Goal: Information Seeking & Learning: Learn about a topic

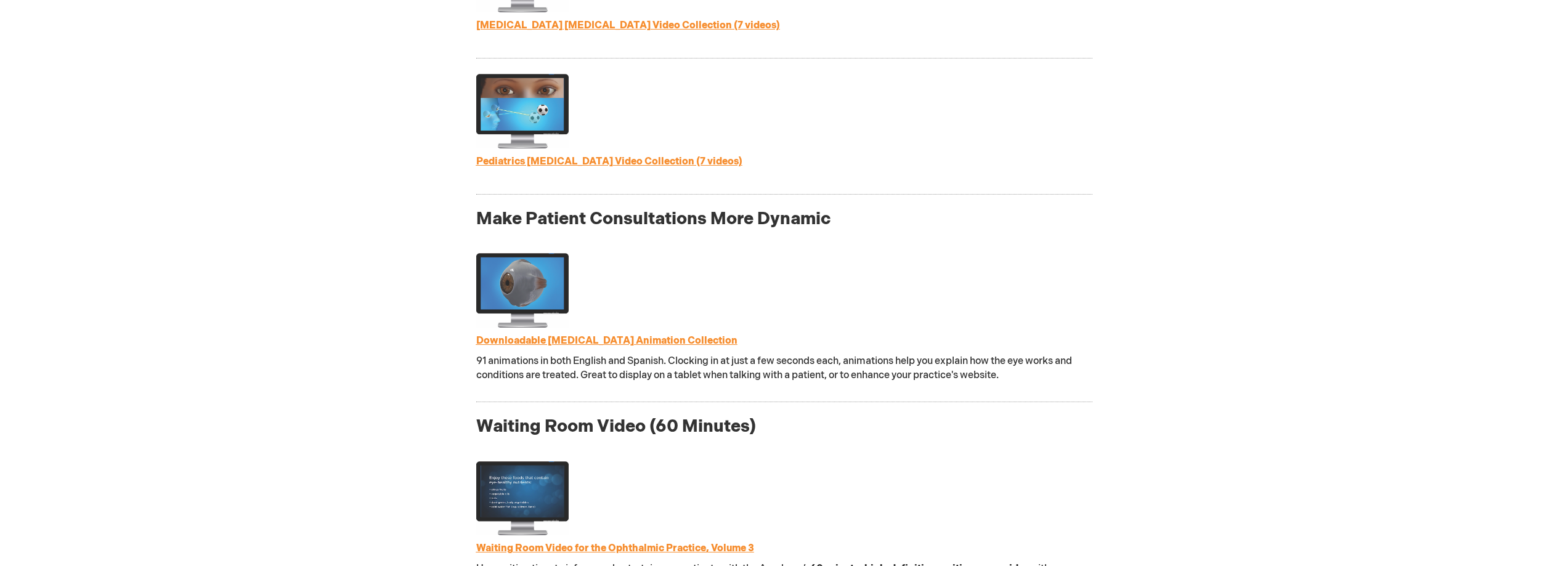
scroll to position [1108, 0]
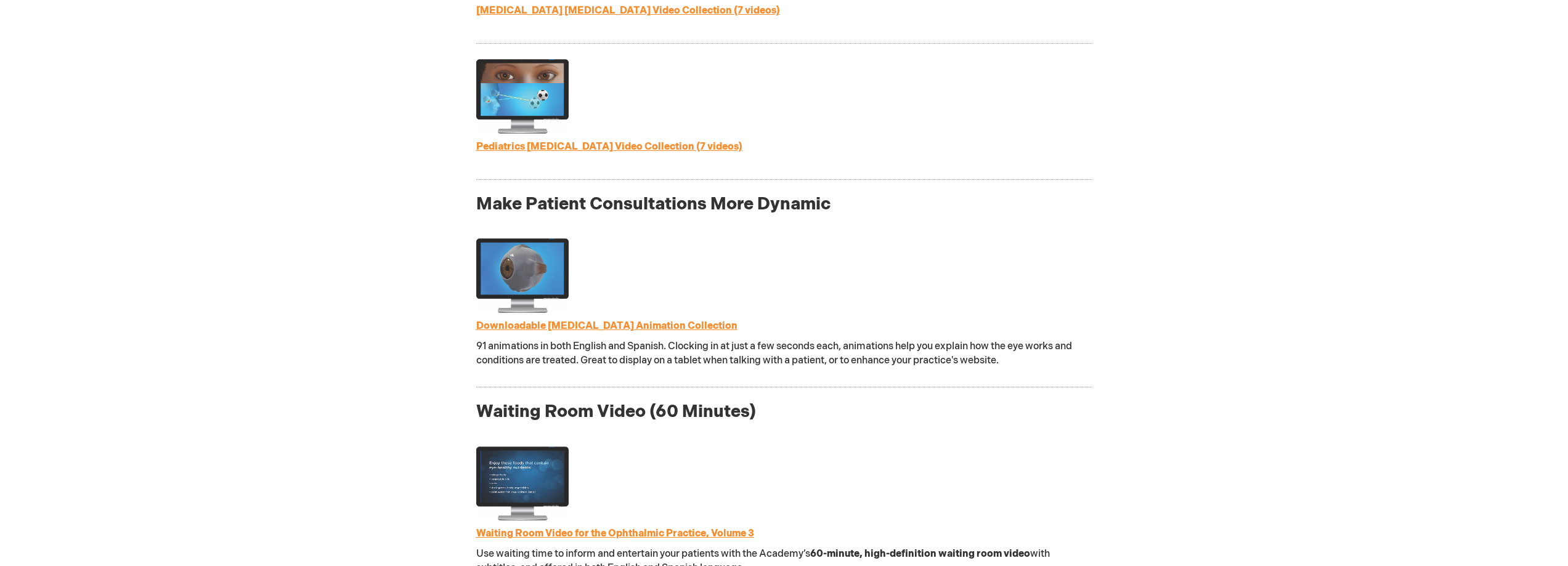
click at [679, 323] on link "Downloadable [MEDICAL_DATA] Animation Collection" at bounding box center [607, 326] width 261 height 12
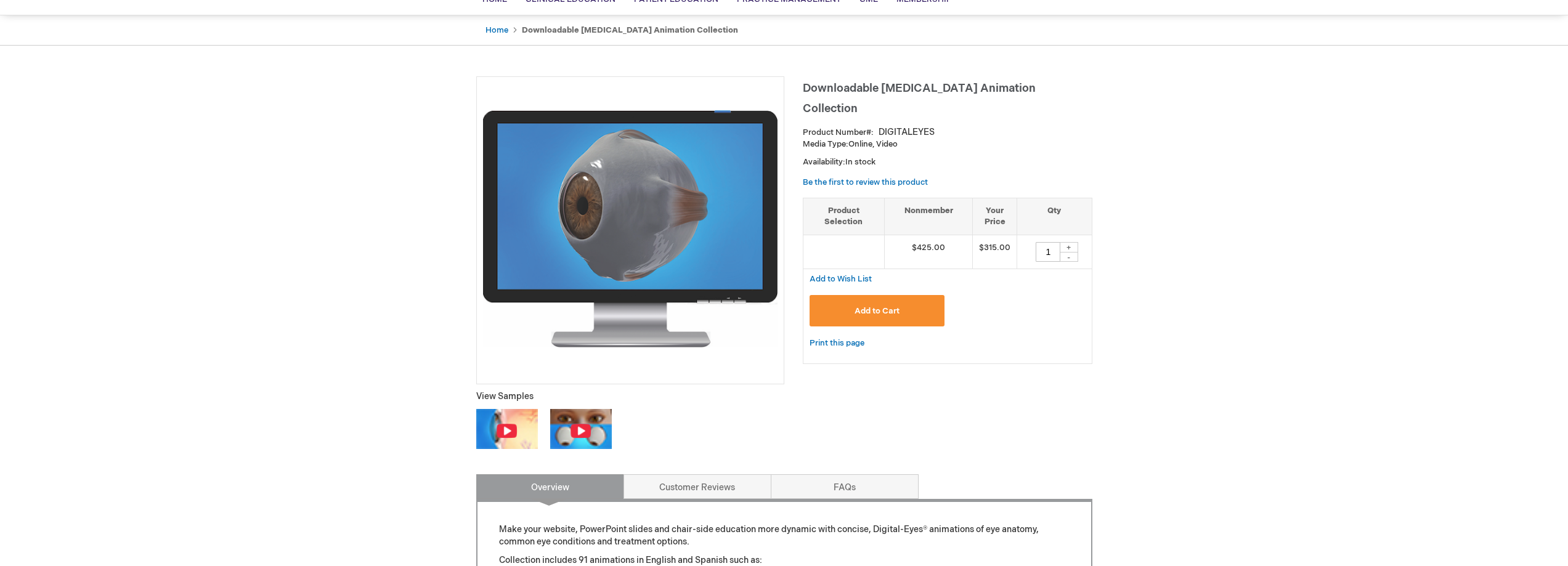
scroll to position [123, 0]
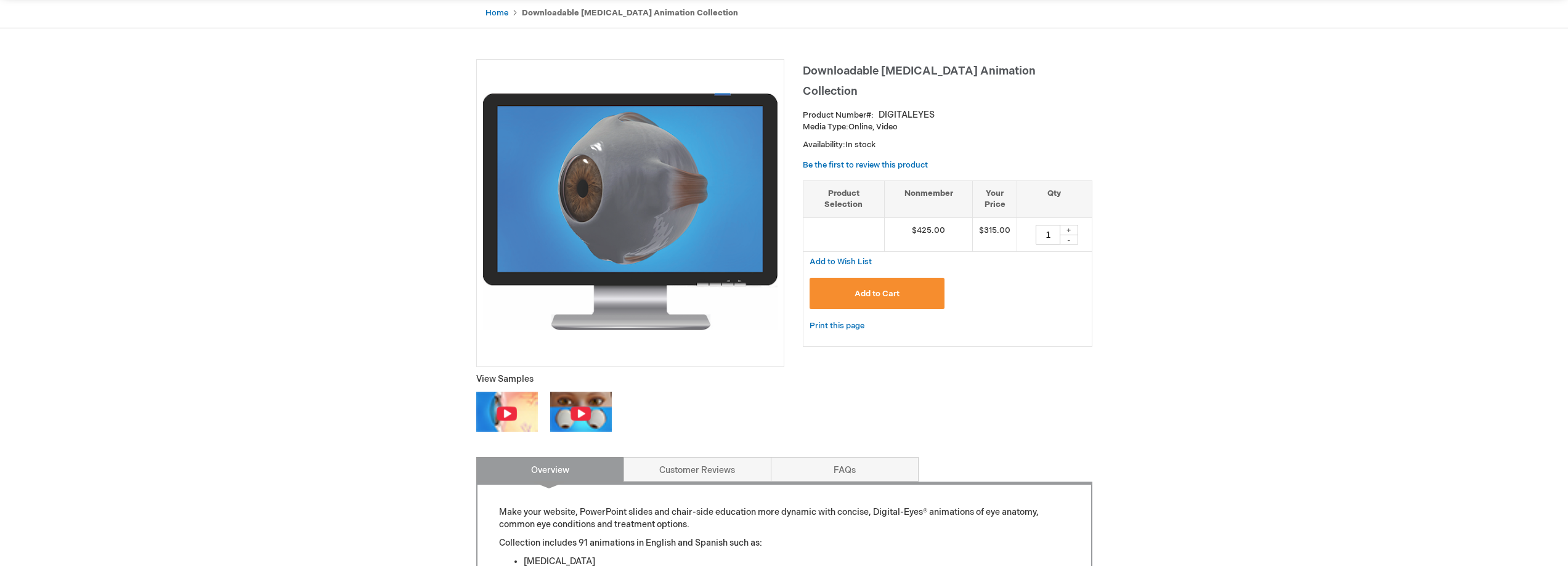
click at [504, 412] on img at bounding box center [506, 413] width 21 height 15
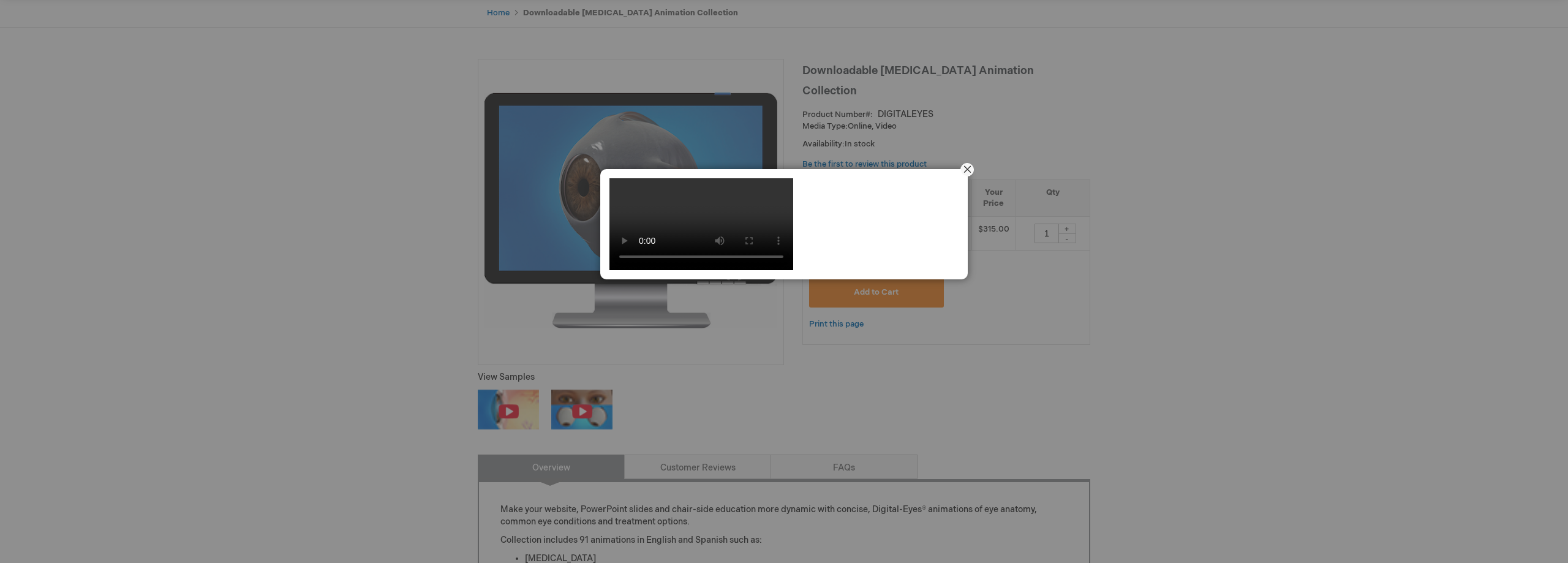
click at [967, 169] on button "Close" at bounding box center [967, 170] width 38 height 38
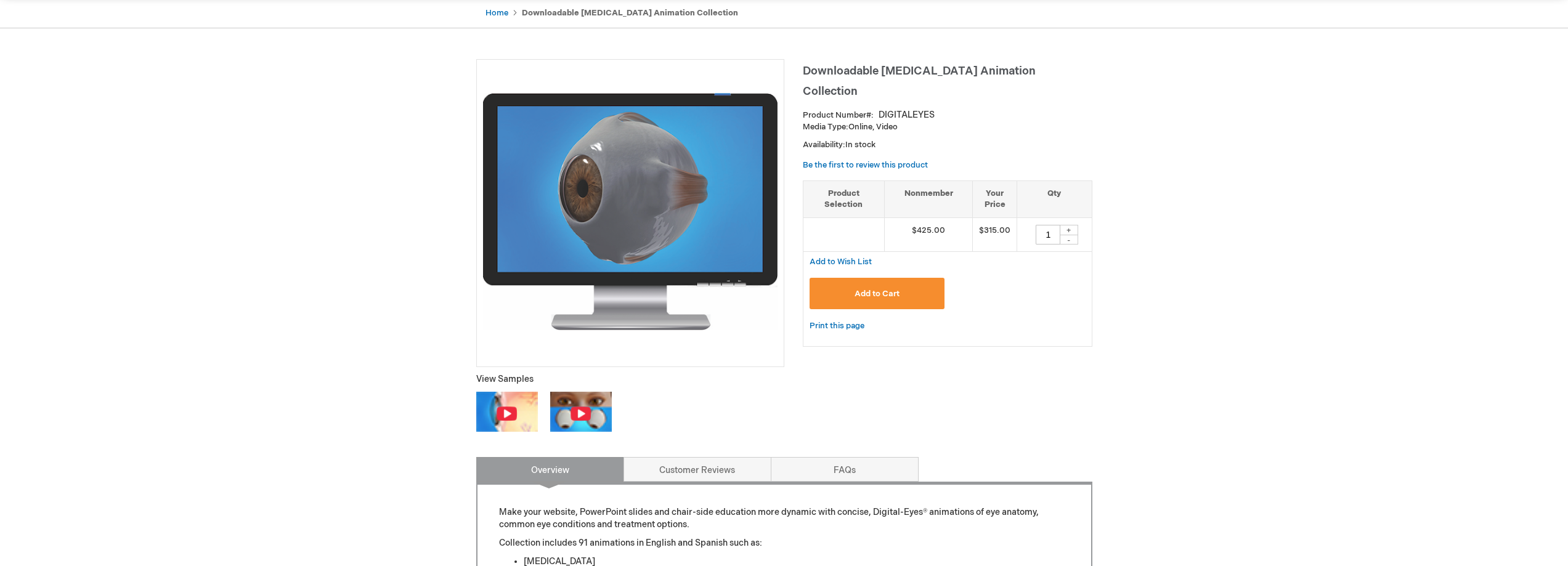
click at [579, 414] on img at bounding box center [580, 413] width 21 height 15
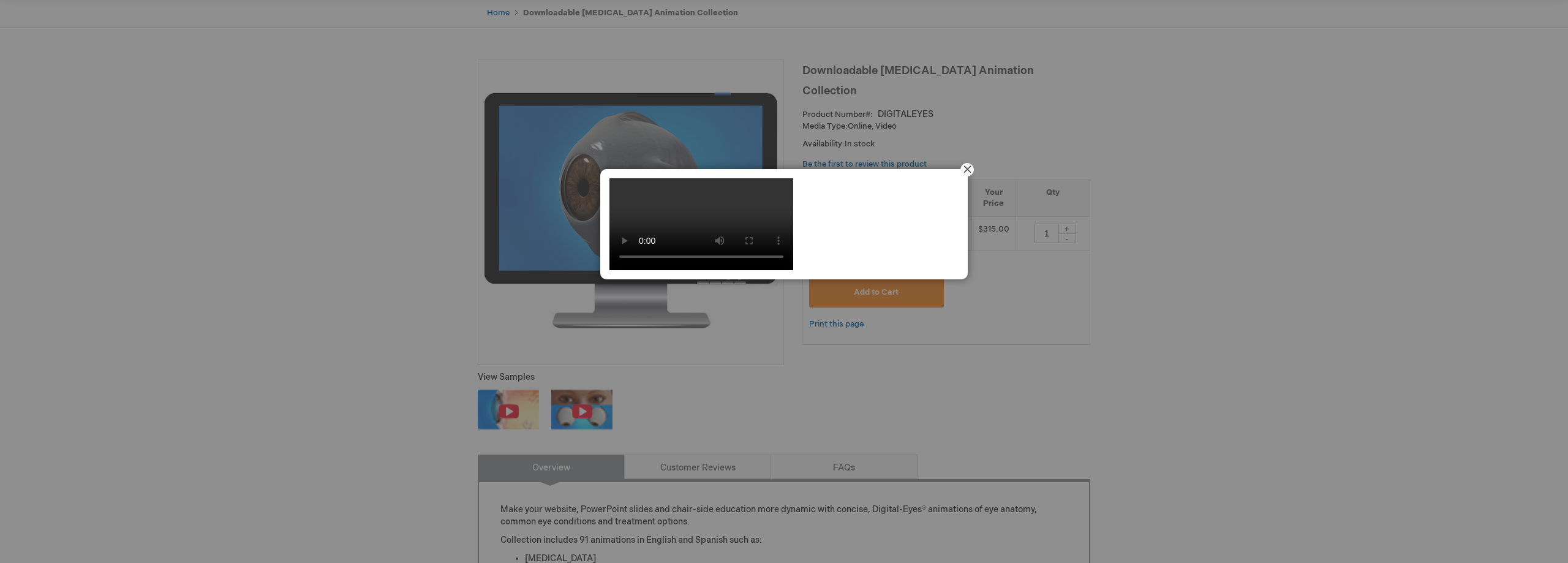
click at [967, 167] on button "Close" at bounding box center [967, 170] width 38 height 38
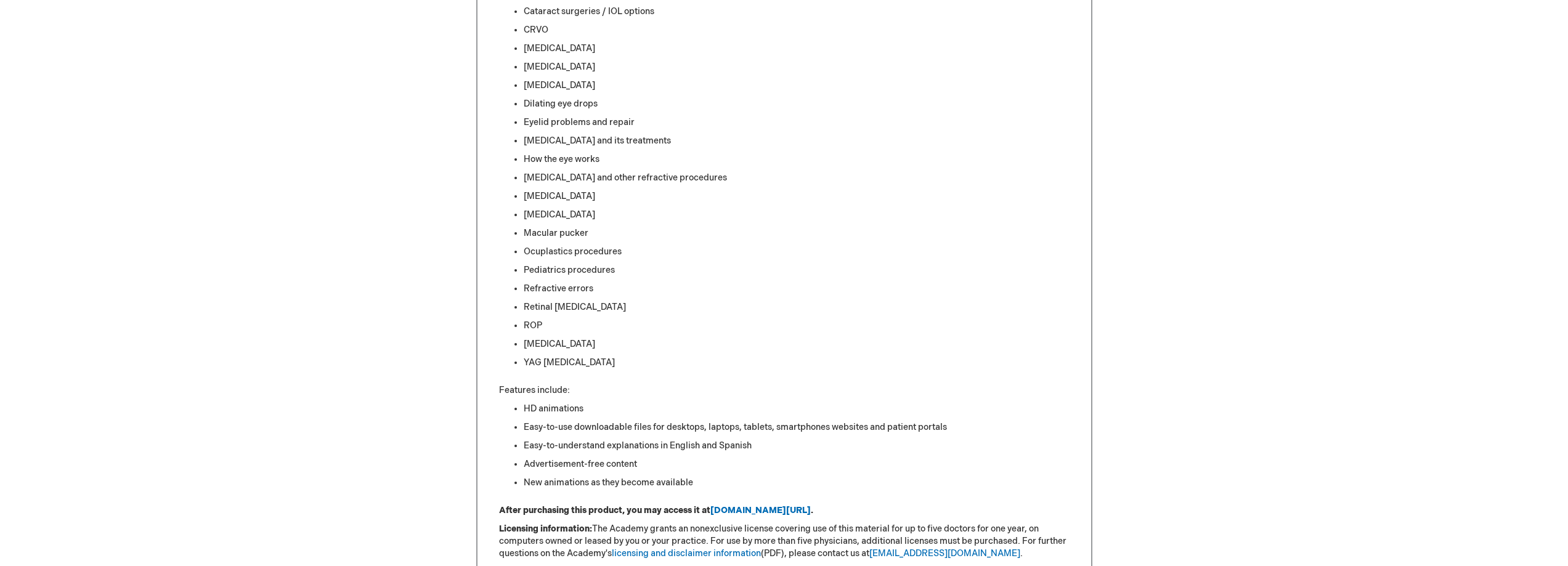
scroll to position [739, 0]
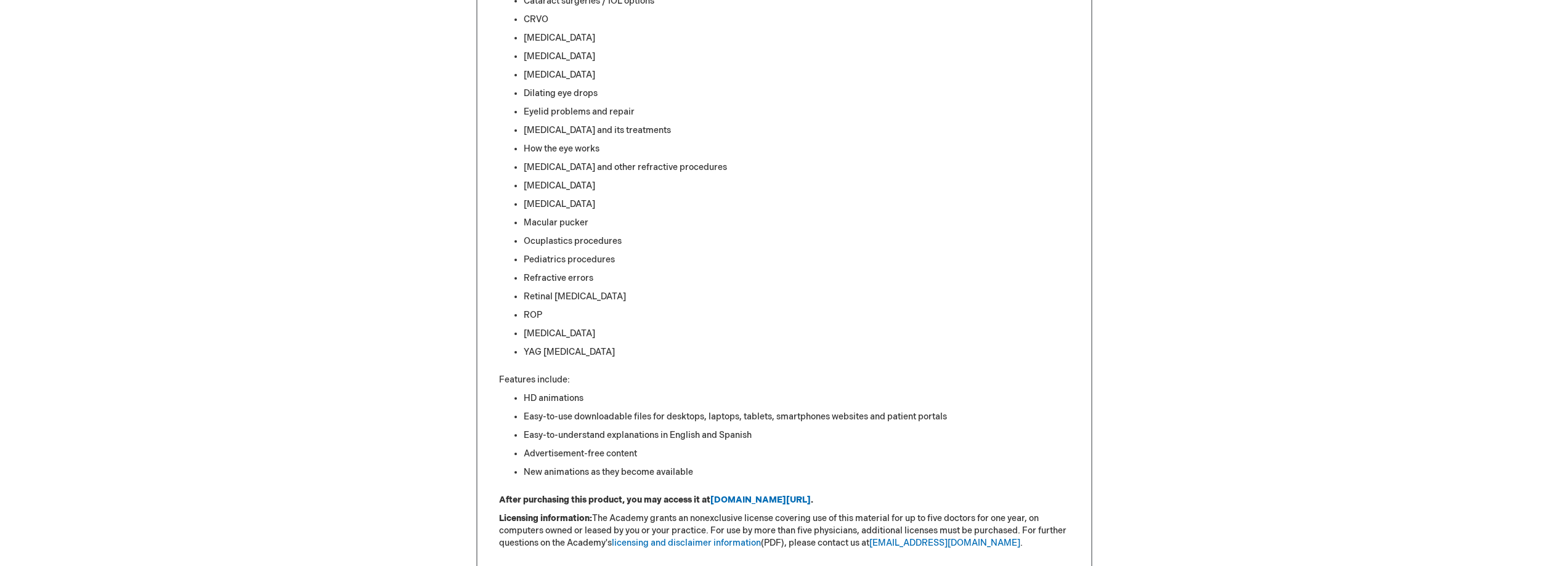
click at [554, 225] on li "Macular pucker" at bounding box center [796, 223] width 546 height 12
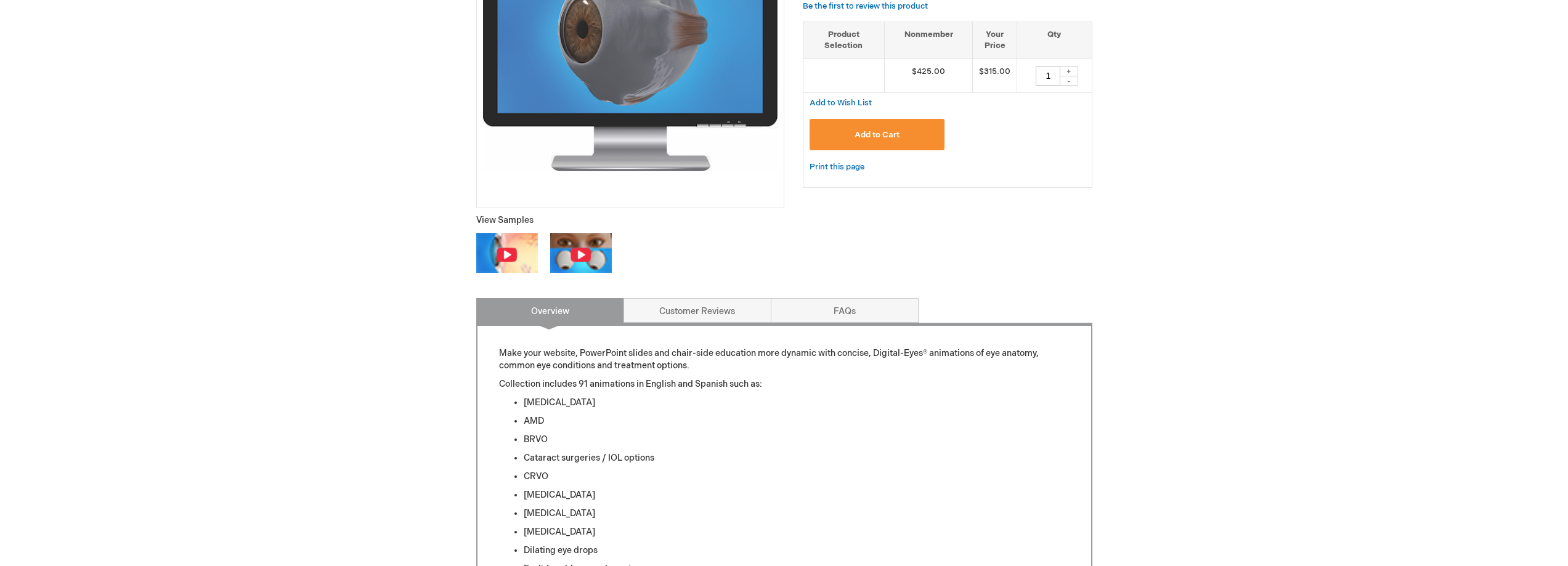
scroll to position [308, 0]
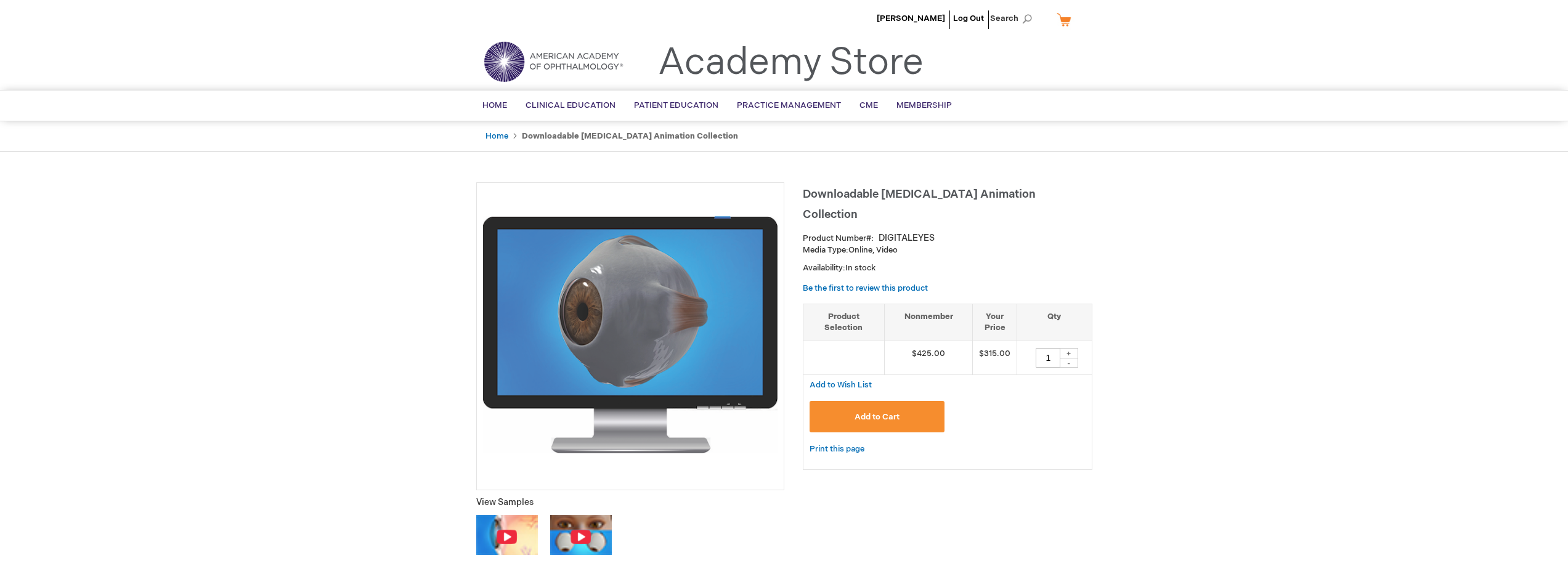
scroll to position [123, 0]
